Goal: Navigation & Orientation: Find specific page/section

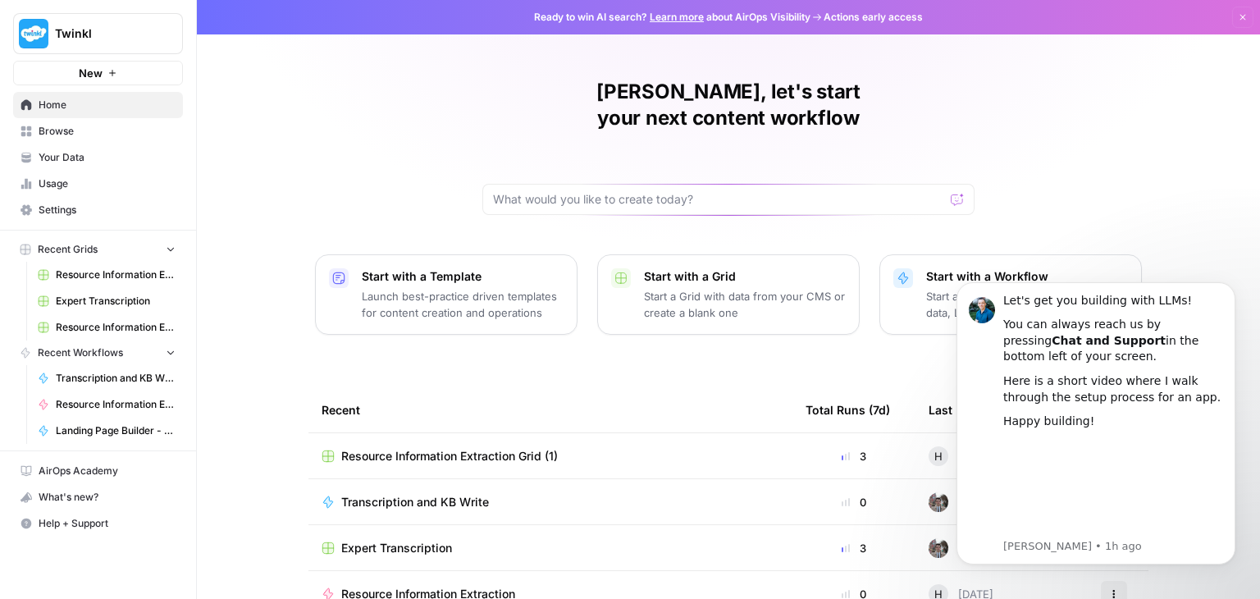
scroll to position [155, 0]
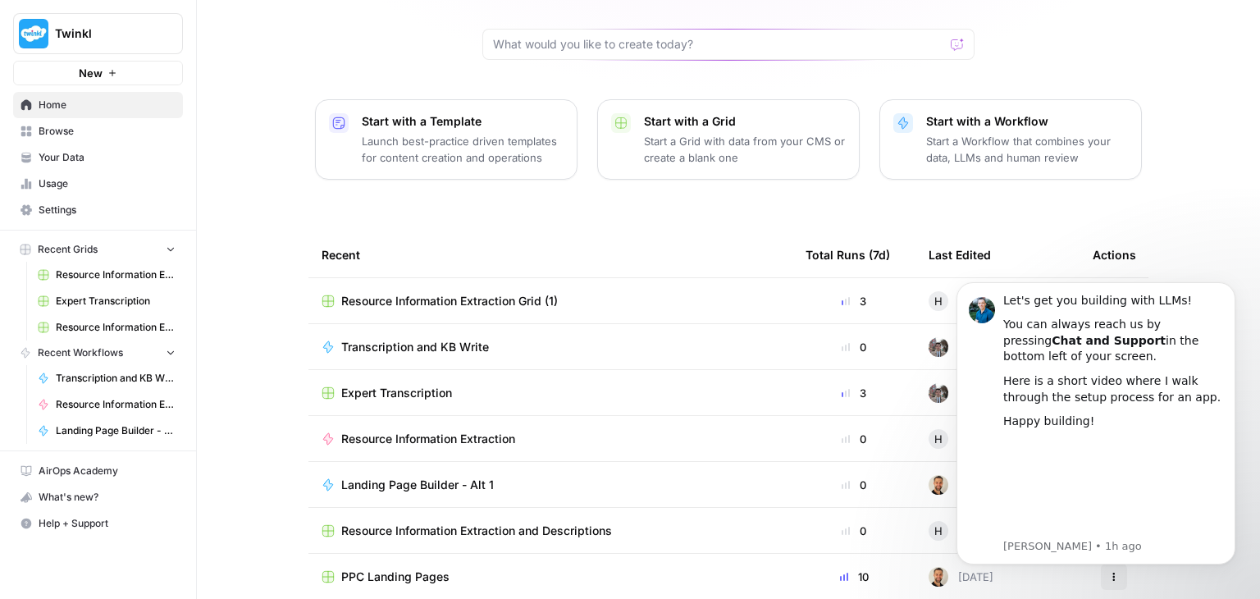
click at [126, 129] on span "Browse" at bounding box center [107, 131] width 137 height 15
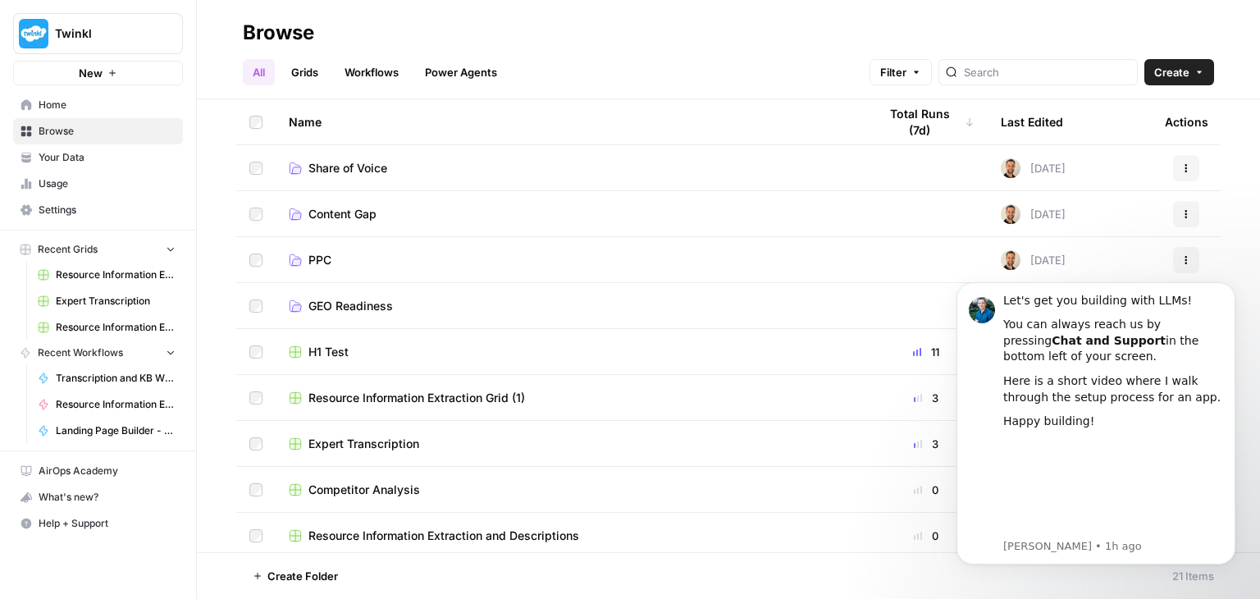
click at [332, 167] on span "Share of Voice" at bounding box center [347, 168] width 79 height 16
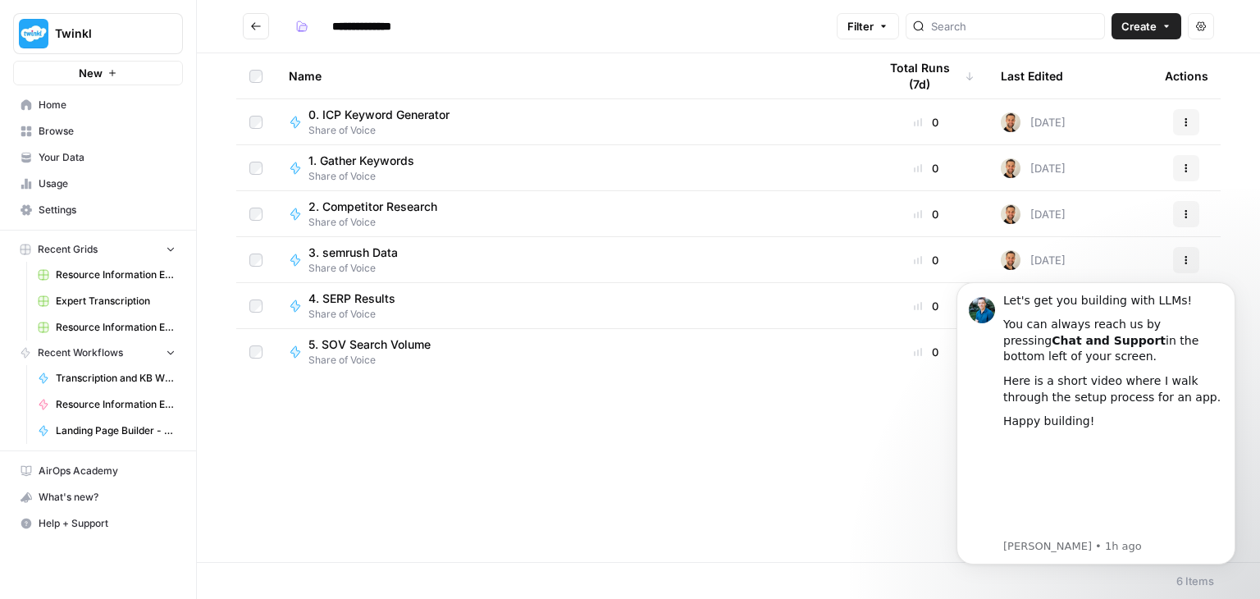
click at [387, 112] on span "0. ICP Keyword Generator" at bounding box center [378, 115] width 141 height 16
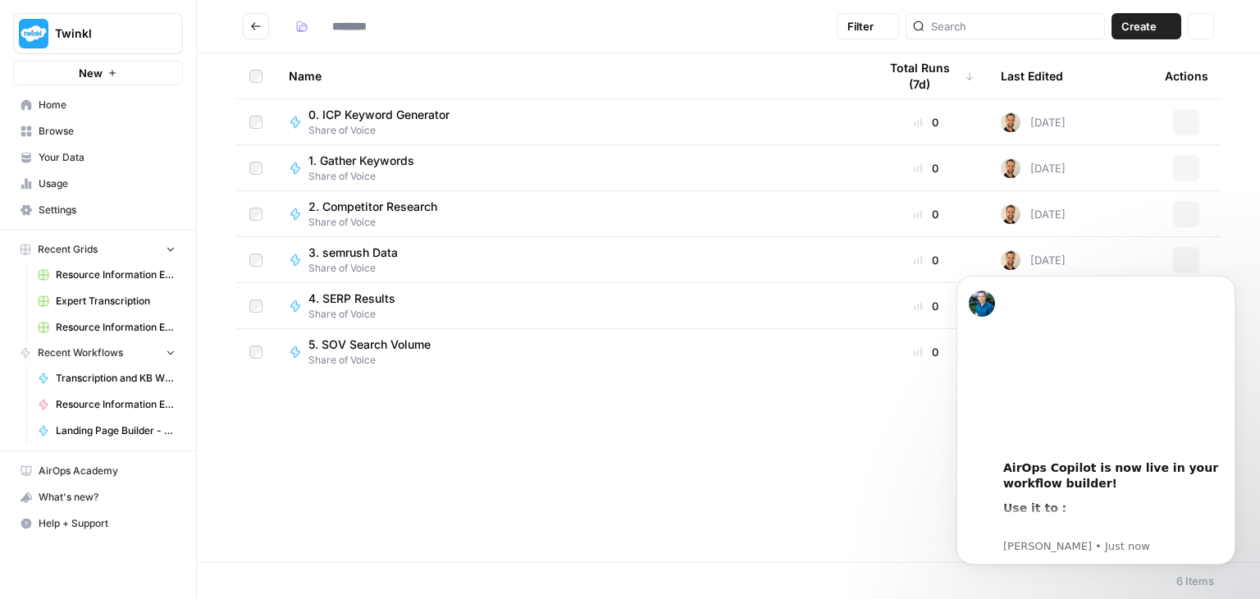
type input "**********"
click at [378, 160] on span "1. Gather Keywords" at bounding box center [361, 161] width 106 height 16
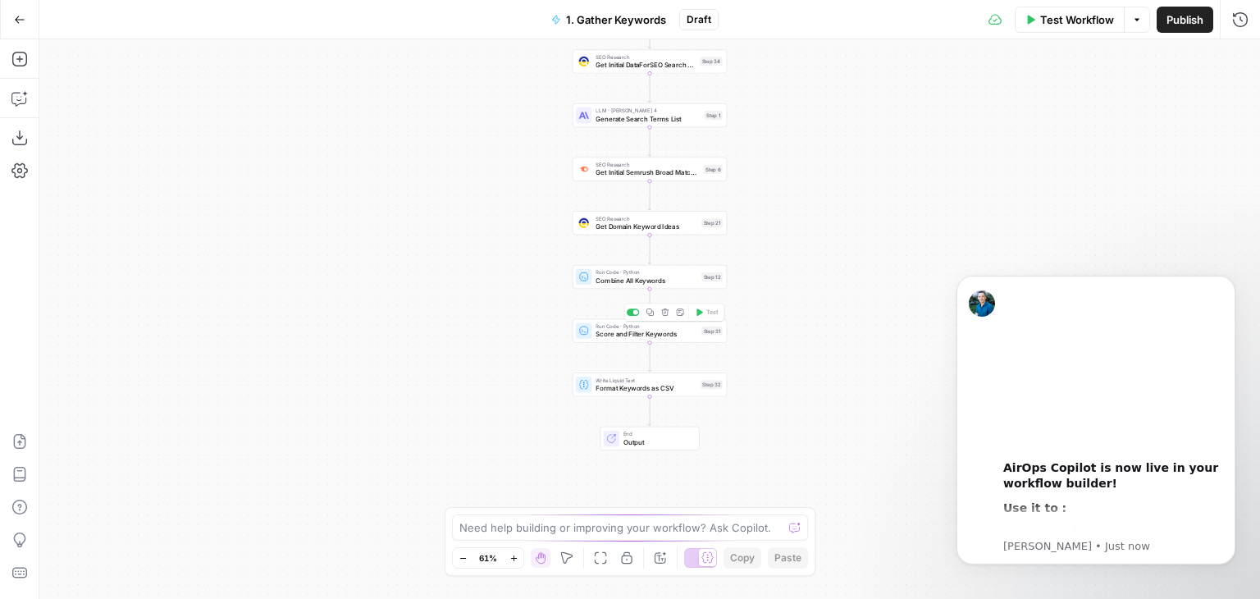
click at [603, 334] on span "Score and Filter Keywords" at bounding box center [646, 334] width 102 height 10
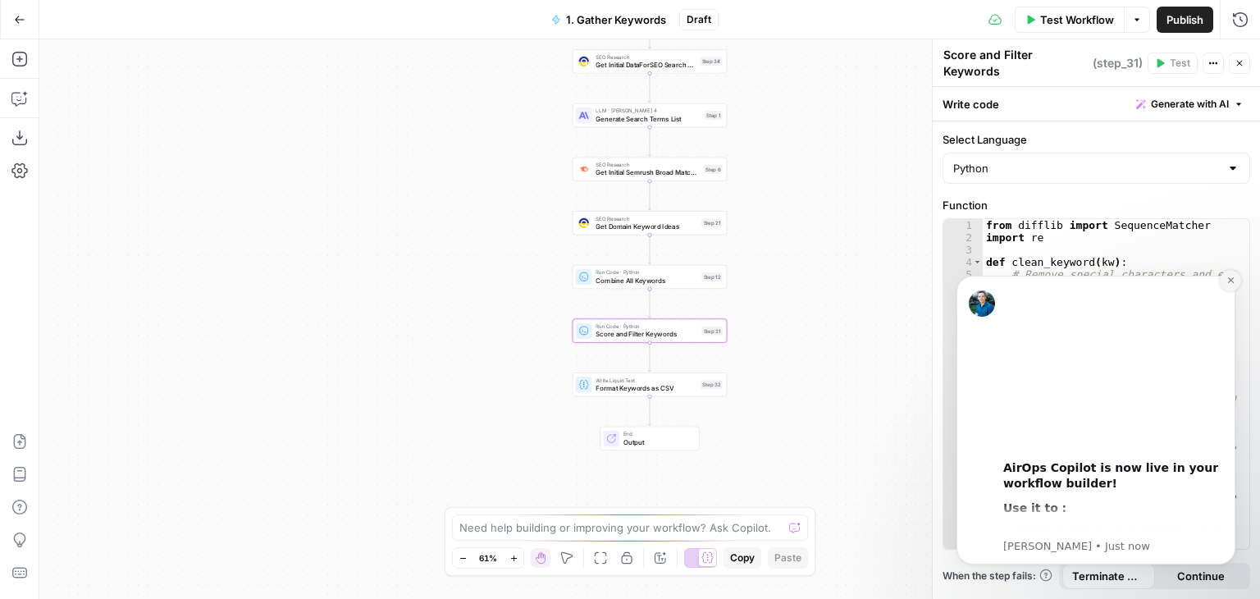
click at [1228, 285] on button "Dismiss notification" at bounding box center [1229, 280] width 21 height 21
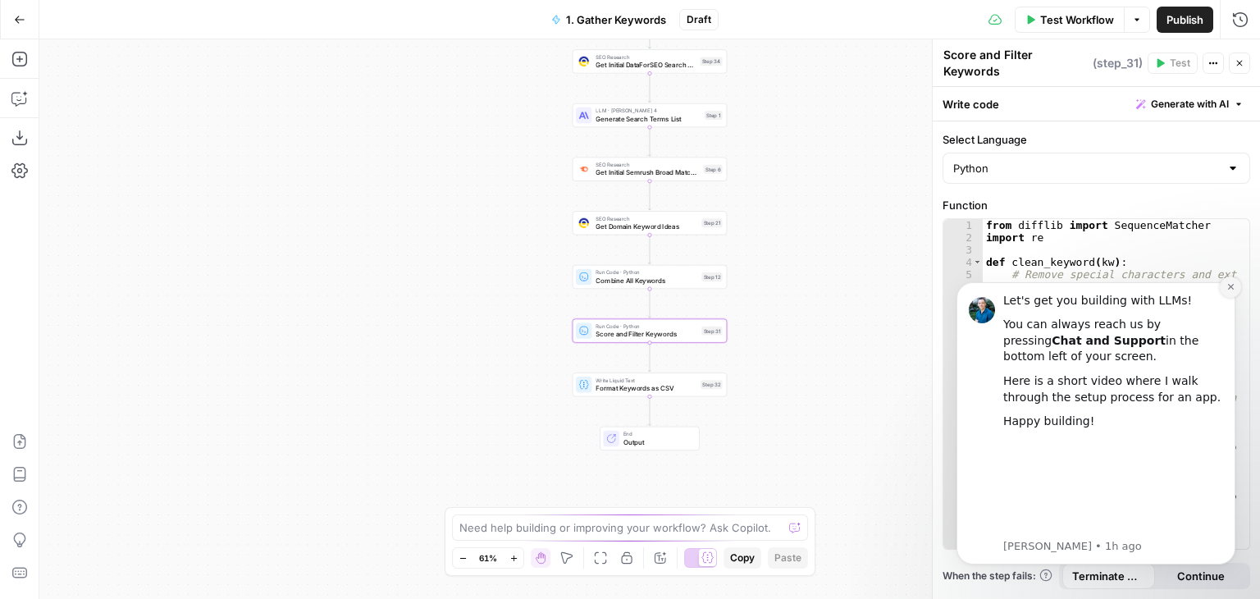
click at [1232, 286] on icon "Dismiss notification" at bounding box center [1230, 286] width 9 height 9
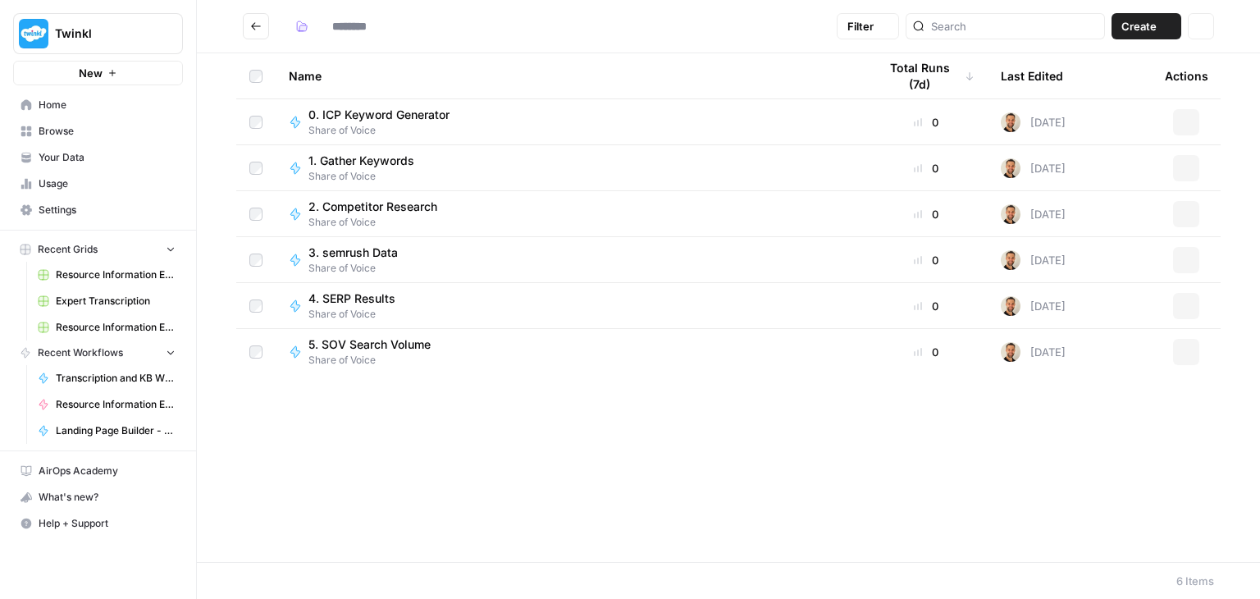
type input "**********"
click at [128, 424] on span "Landing Page Builder - Alt 1" at bounding box center [116, 430] width 120 height 15
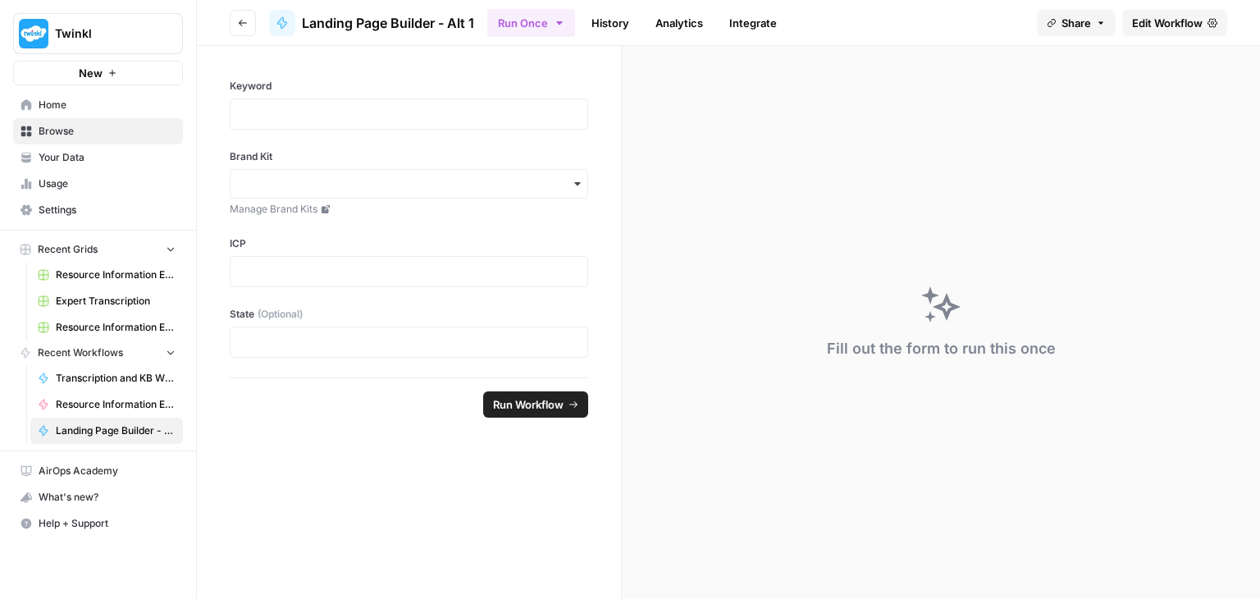
click at [68, 136] on span "Browse" at bounding box center [107, 131] width 137 height 15
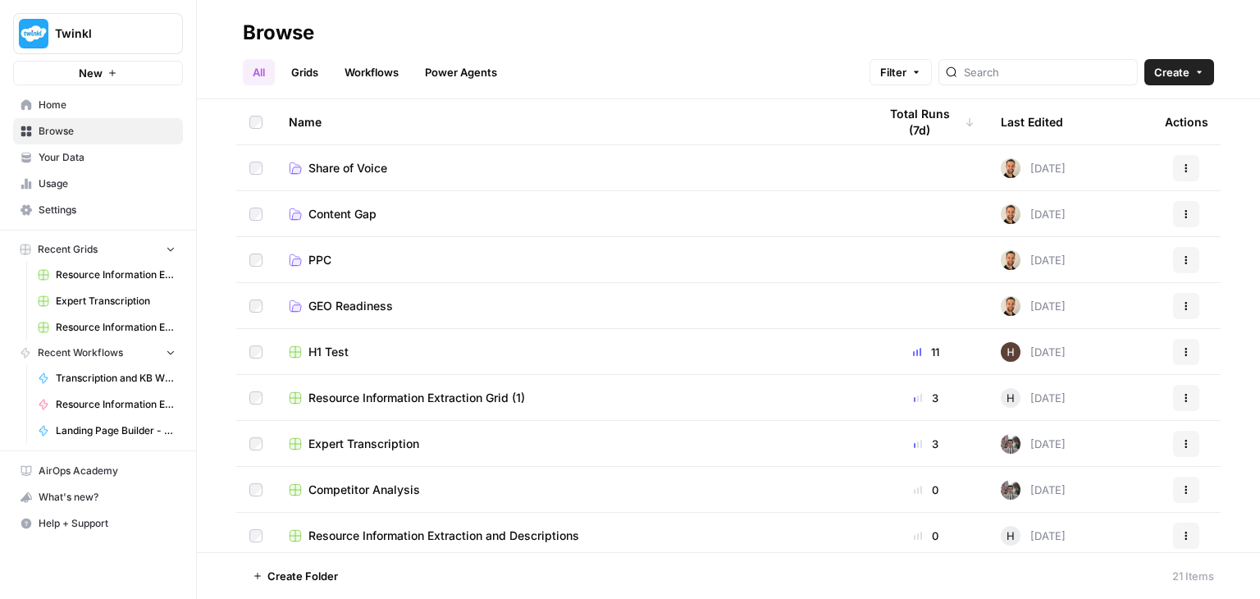
click at [410, 213] on link "Content Gap" at bounding box center [570, 214] width 563 height 16
click at [349, 298] on span "GEO Readiness" at bounding box center [350, 306] width 84 height 16
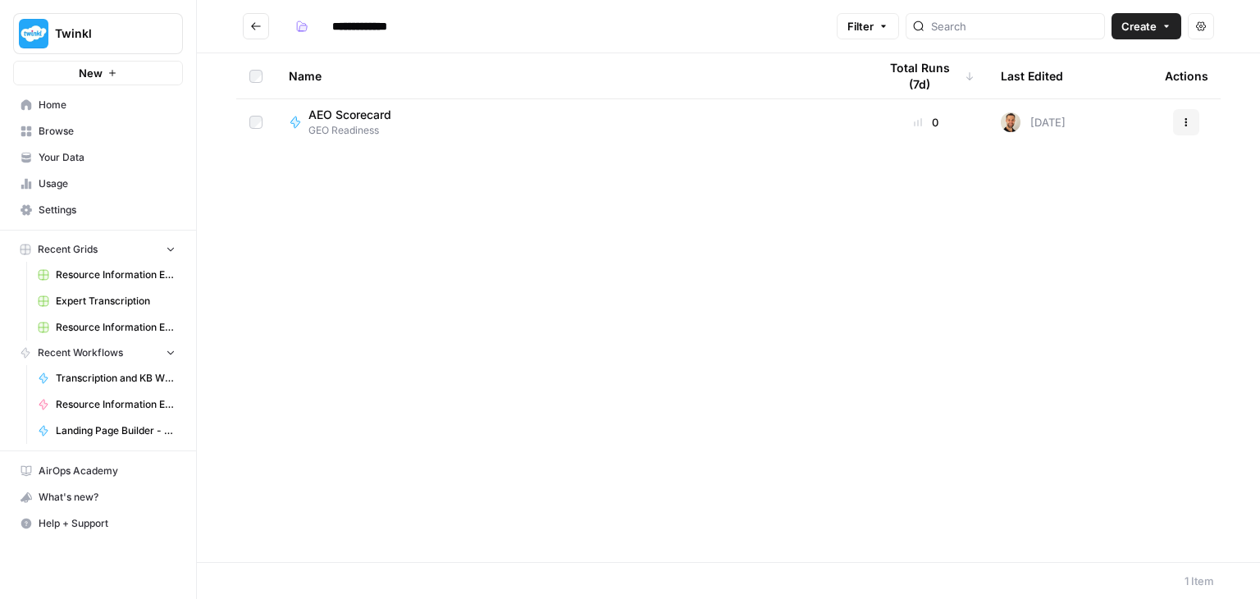
click at [440, 127] on div "AEO Scorecard GEO Readiness" at bounding box center [570, 122] width 563 height 31
type input "**********"
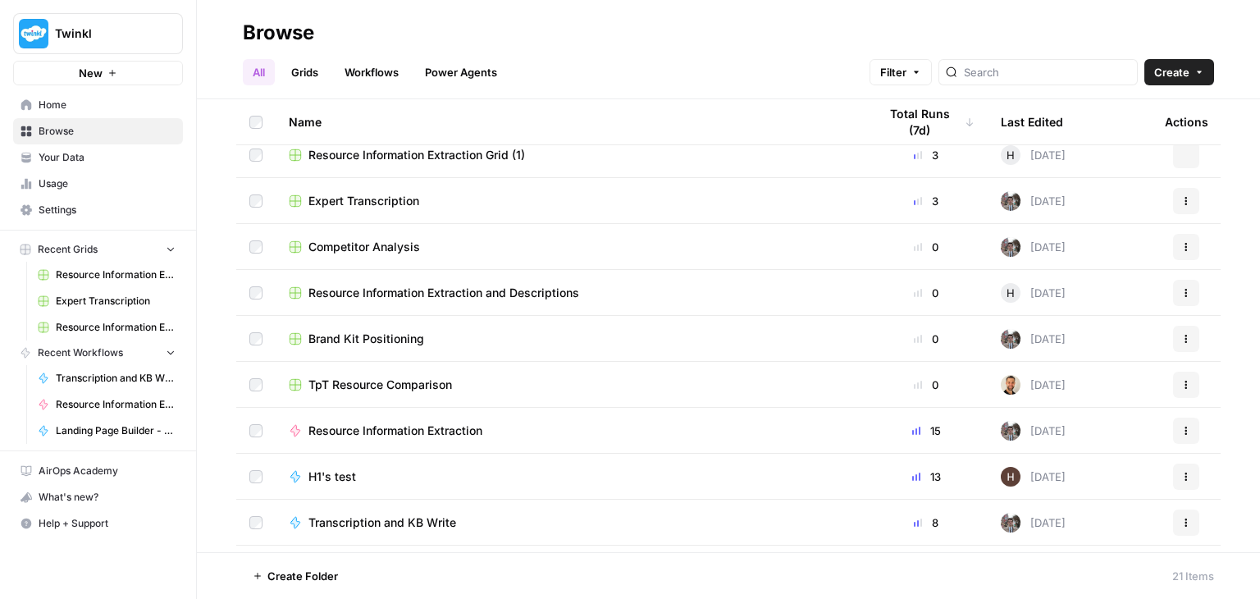
scroll to position [230, 0]
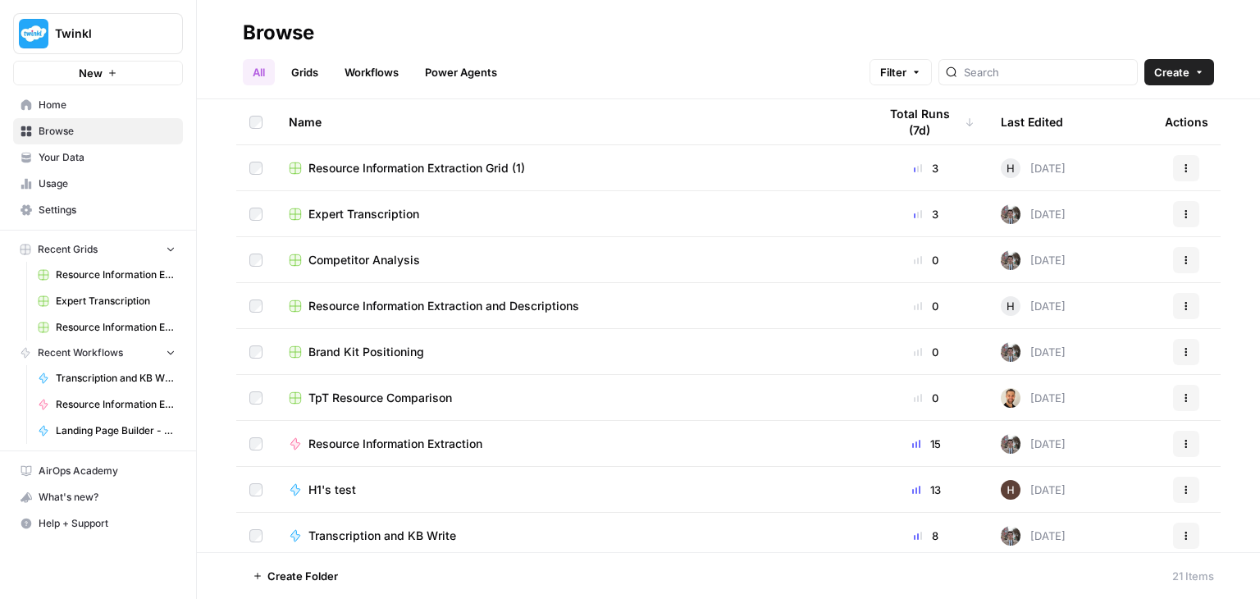
click at [397, 265] on span "Competitor Analysis" at bounding box center [364, 260] width 112 height 16
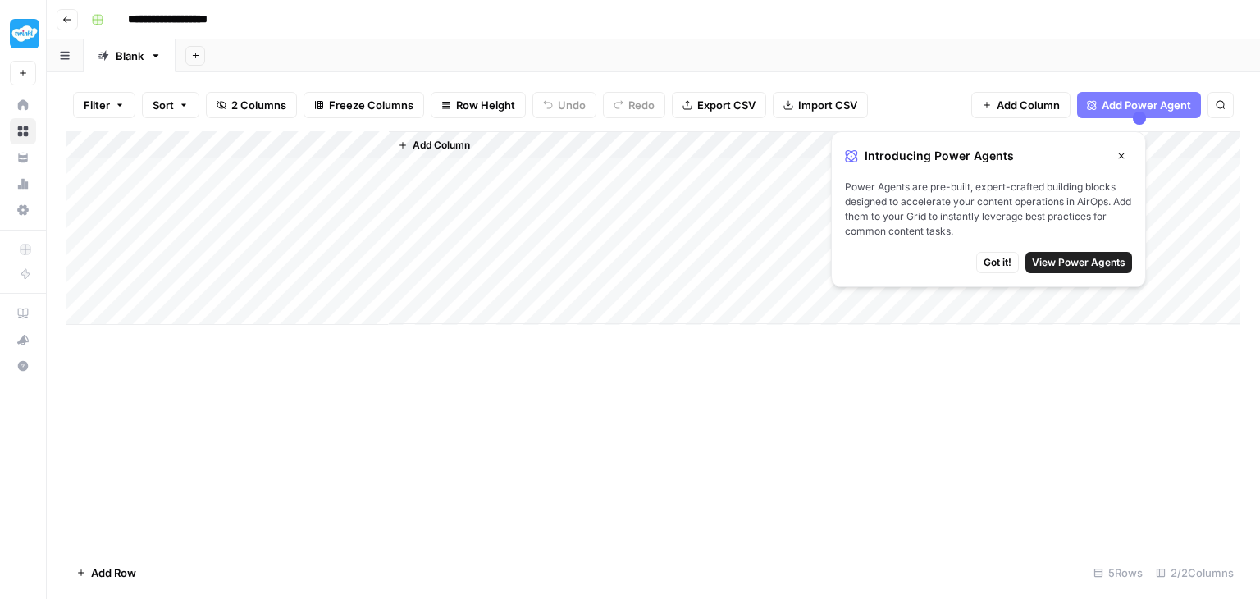
drag, startPoint x: 397, startPoint y: 265, endPoint x: 549, endPoint y: 263, distance: 151.7
click at [405, 258] on div "Add Column" at bounding box center [814, 227] width 851 height 193
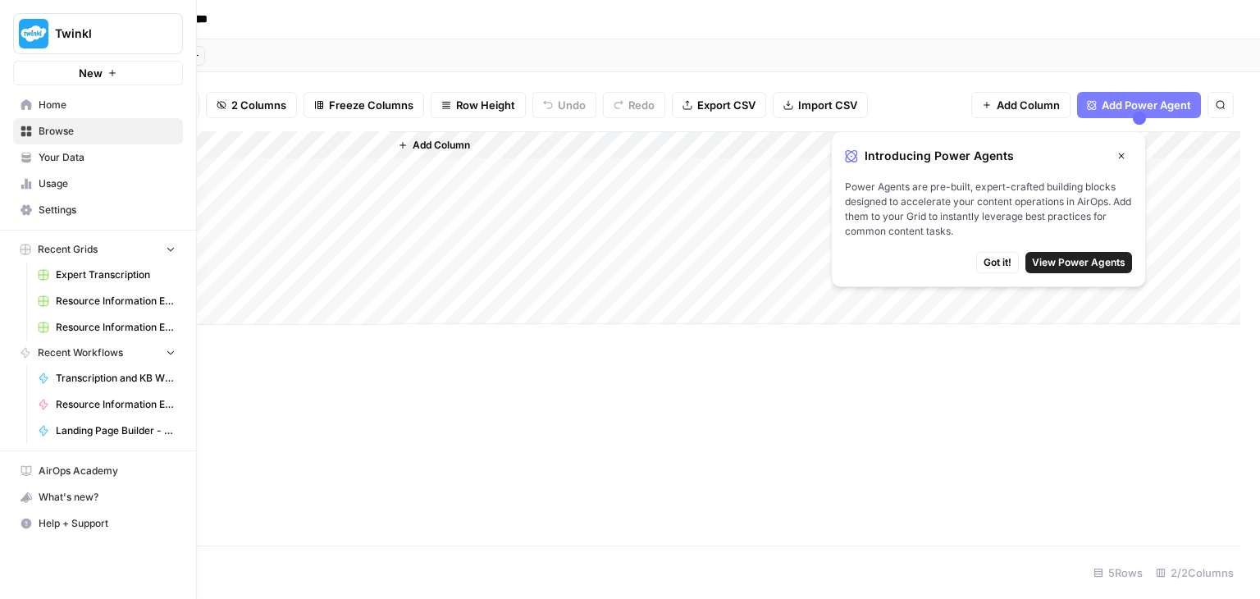
click at [16, 134] on link "Browse" at bounding box center [98, 131] width 170 height 26
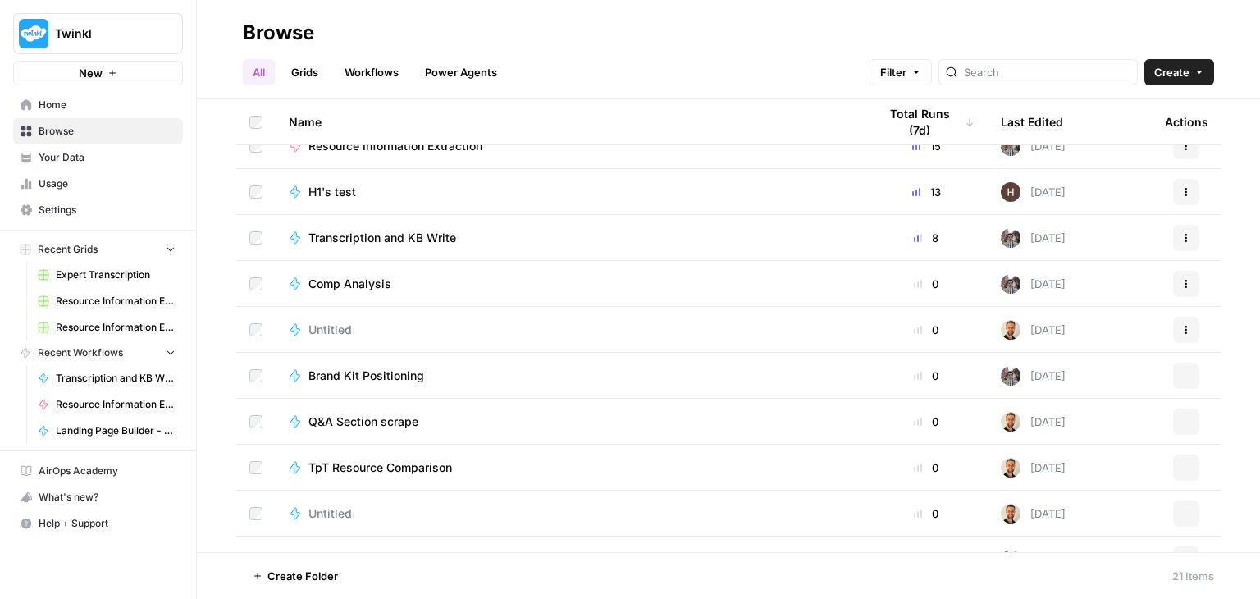
scroll to position [558, 0]
